Goal: Information Seeking & Learning: Learn about a topic

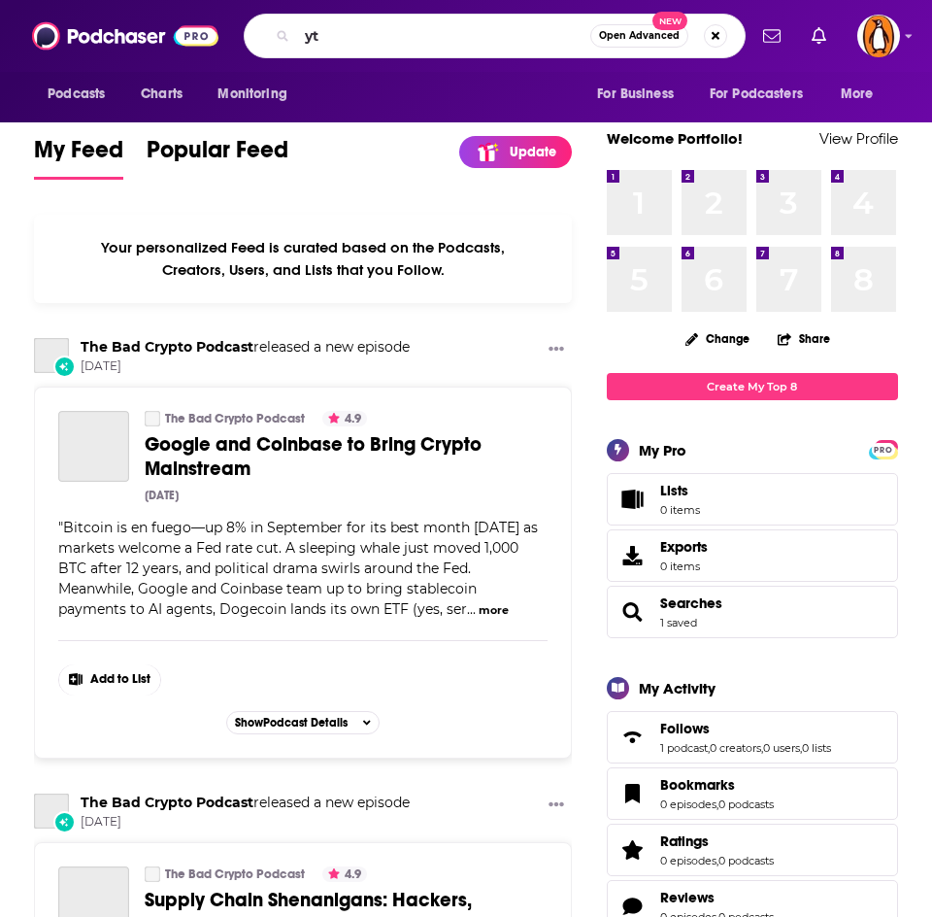
type input "y"
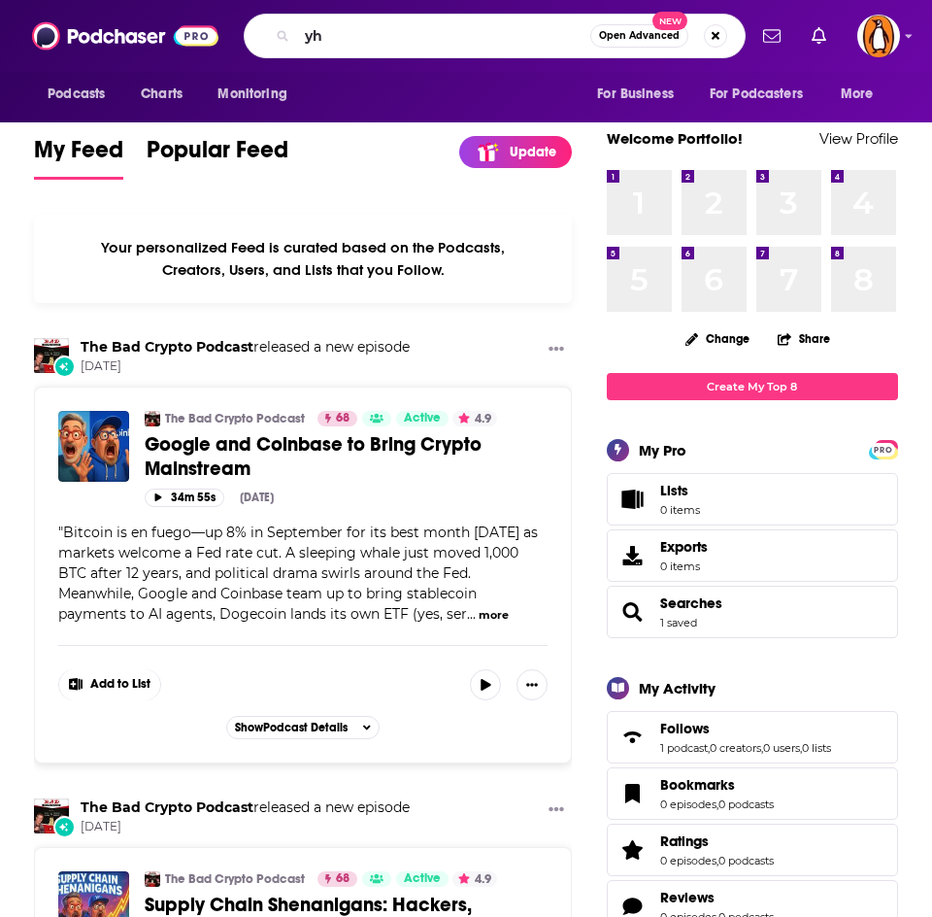
type input "y"
type input "the overthinkers"
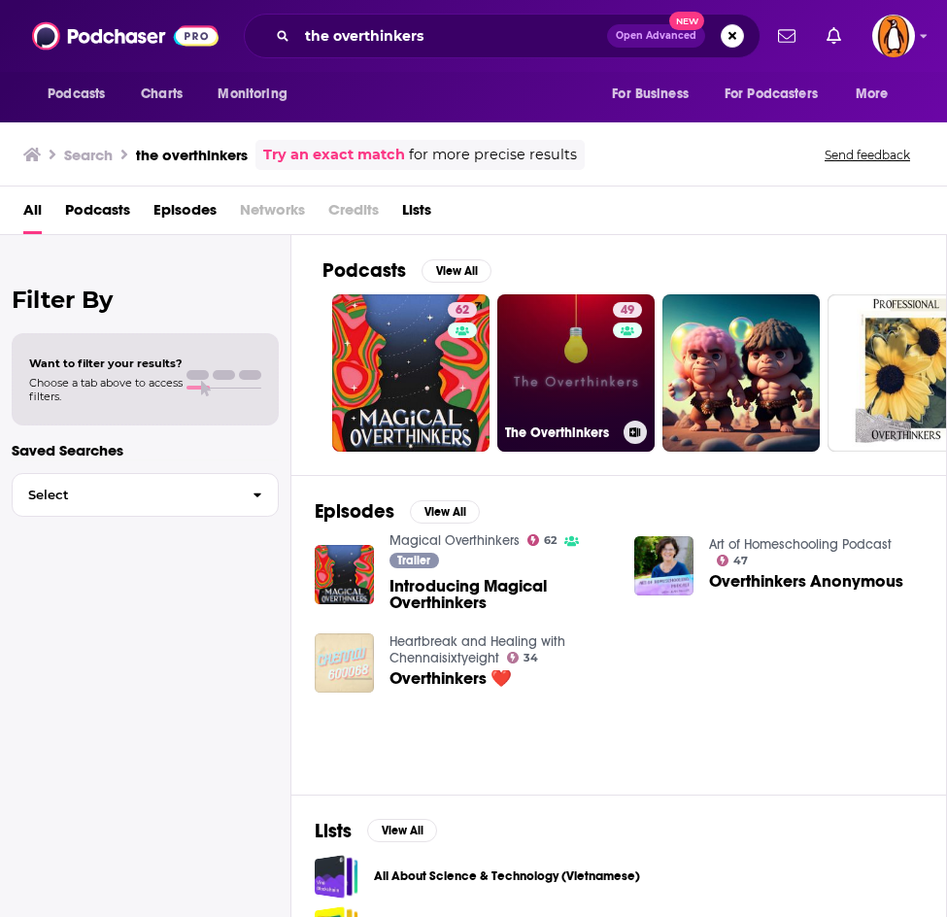
click at [551, 353] on link "49 The Overthinkers" at bounding box center [575, 372] width 157 height 157
